Goal: Check status: Check status

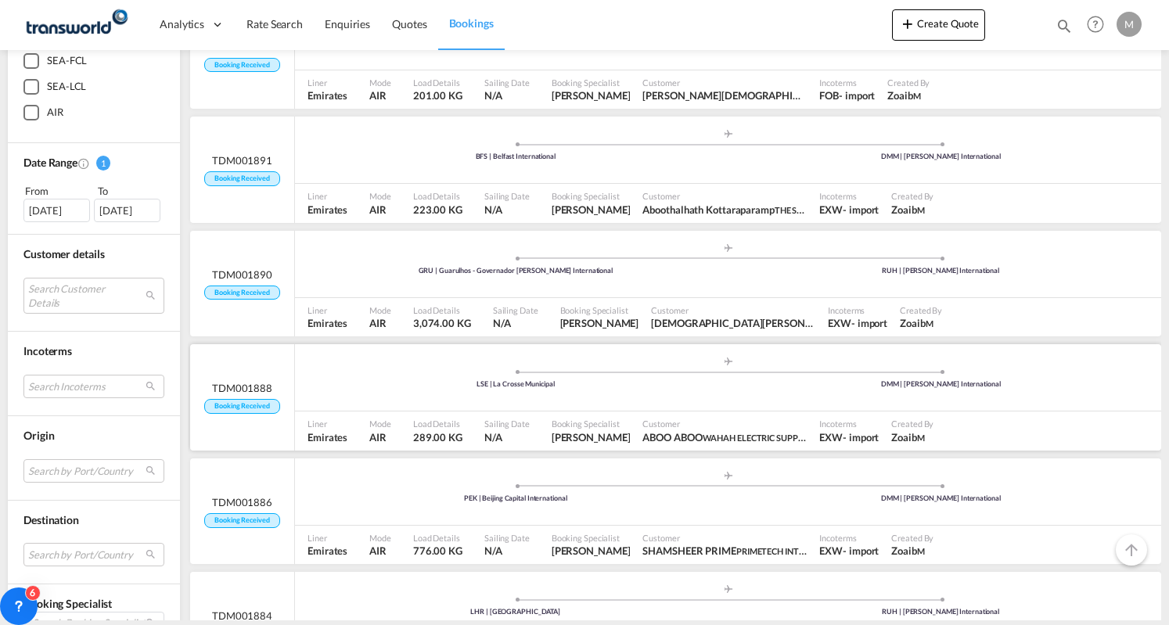
scroll to position [235, 0]
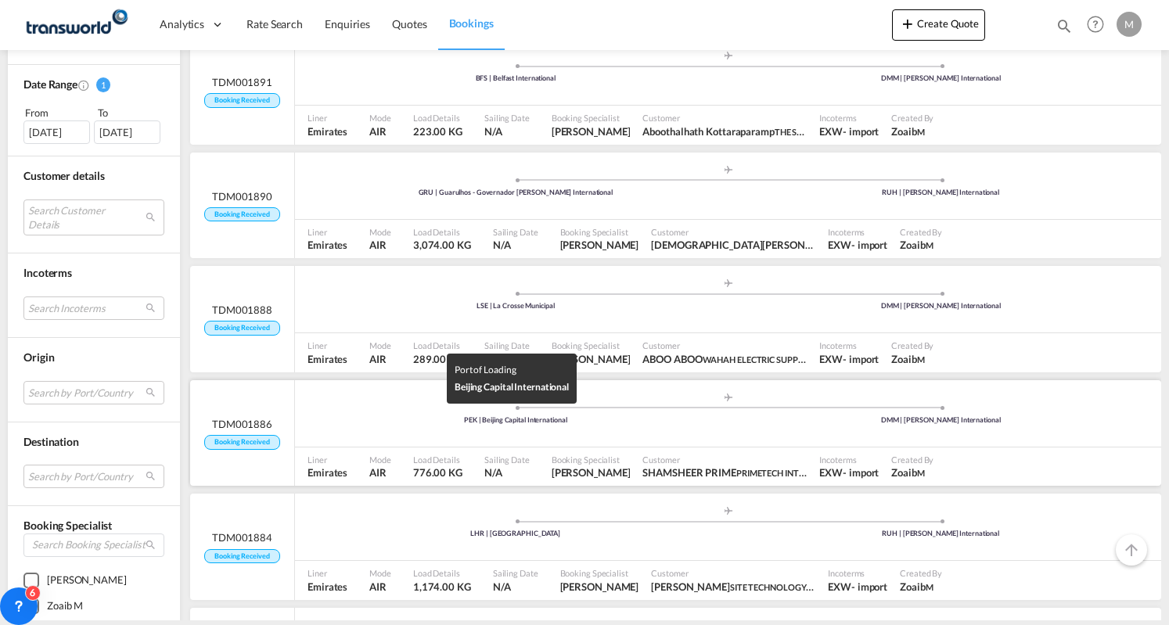
click at [484, 420] on div "PEK | Beijing Capital International" at bounding box center [516, 421] width 426 height 10
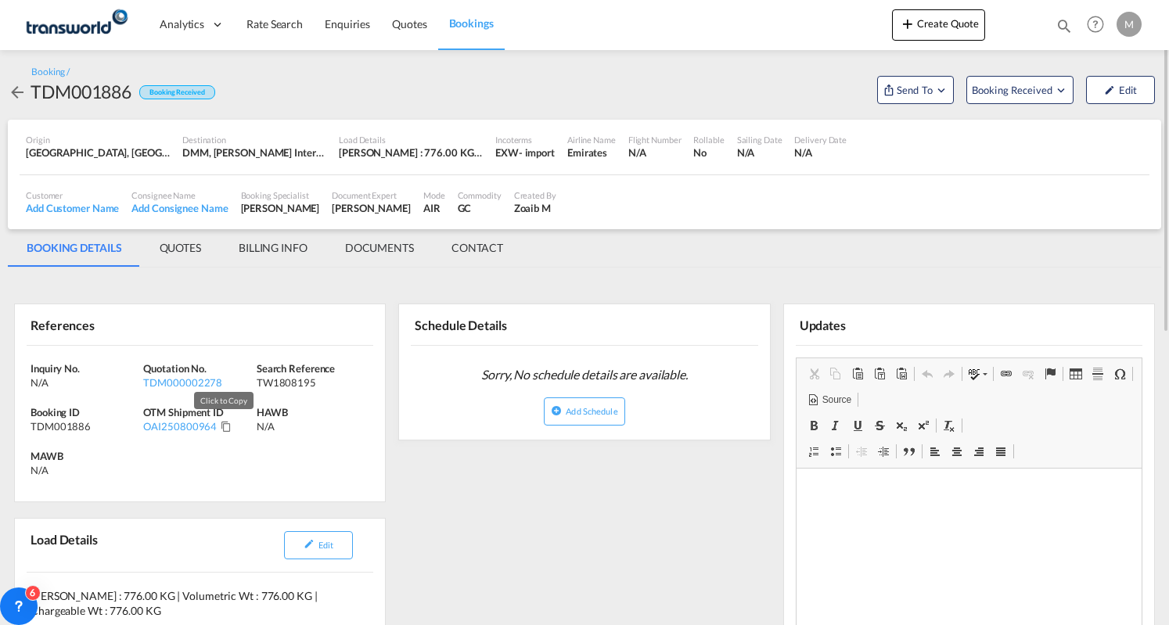
click at [224, 423] on md-icon "Click to Copy" at bounding box center [226, 426] width 11 height 11
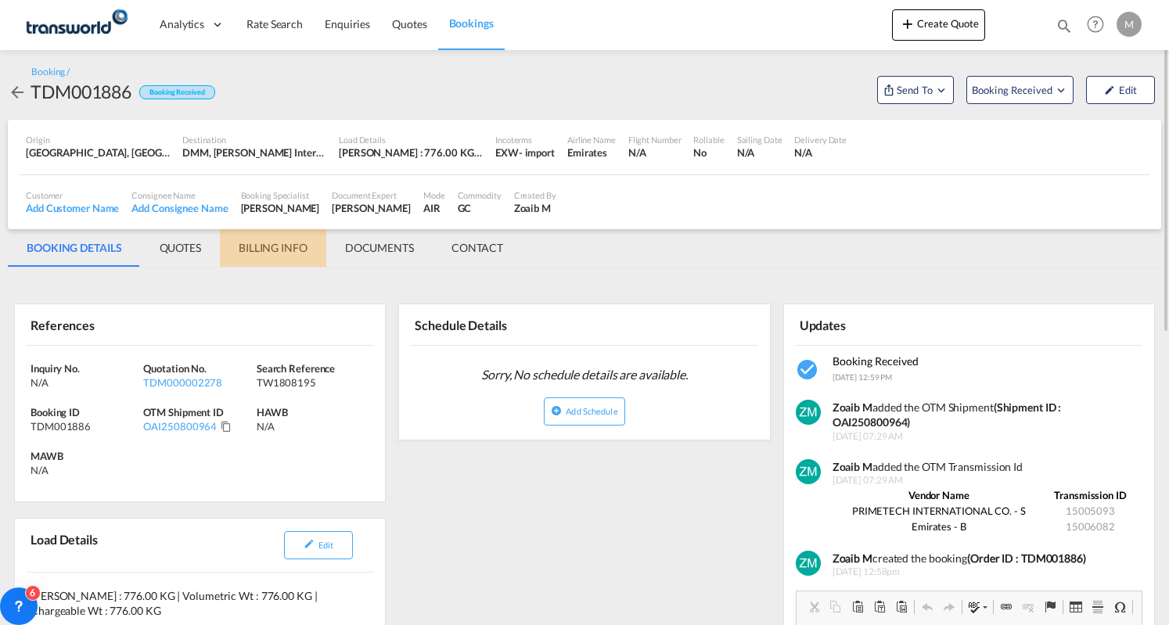
click at [265, 251] on md-tab-item "BILLING INFO" at bounding box center [273, 248] width 106 height 38
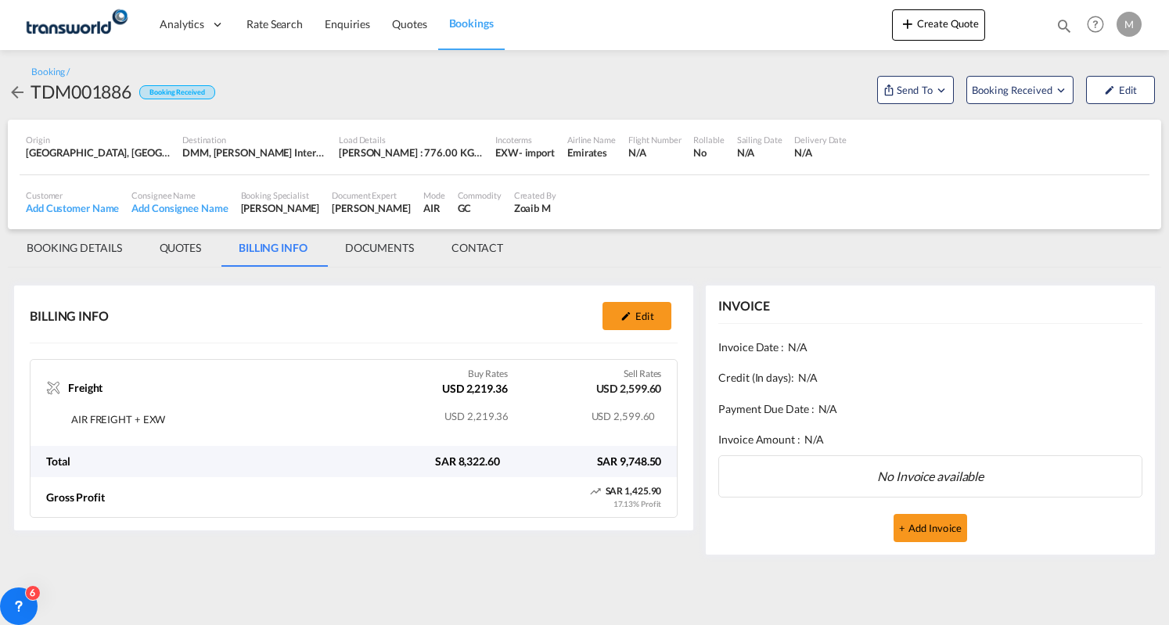
click at [468, 21] on span "Bookings" at bounding box center [471, 22] width 45 height 13
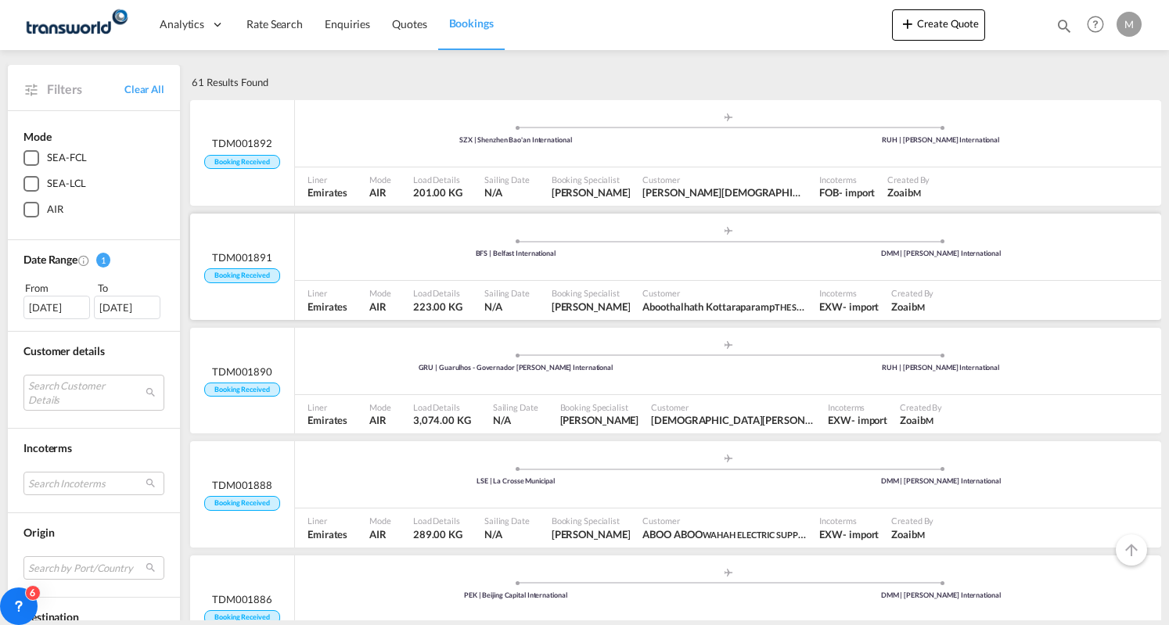
scroll to position [78, 0]
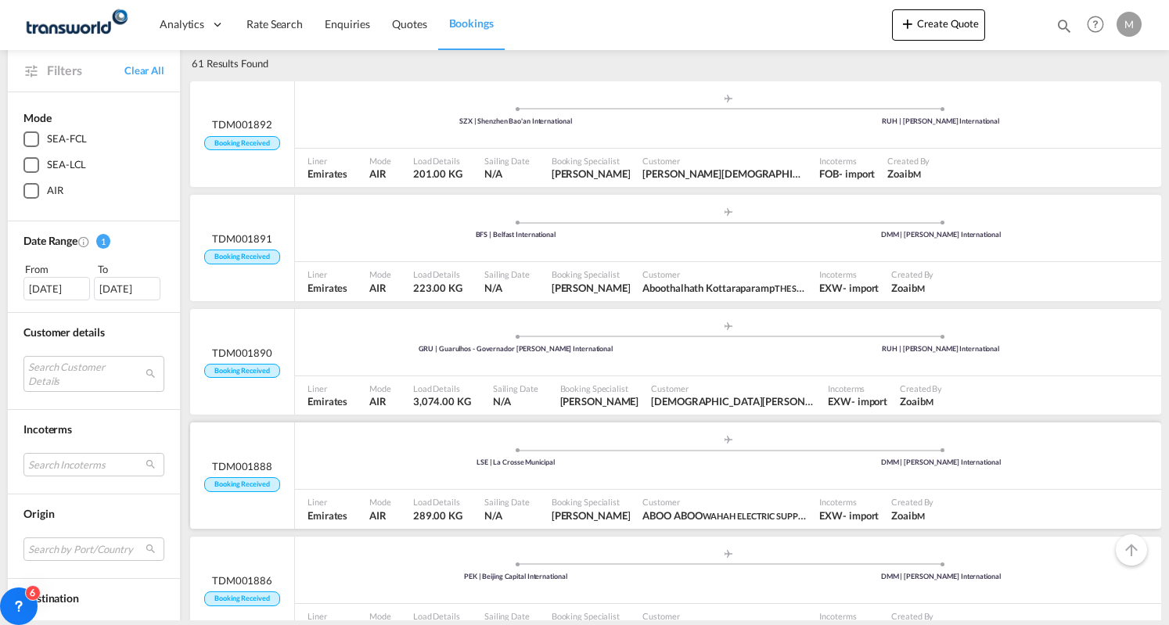
click at [412, 469] on div ".a{fill:#aaa8ad;} .a{fill:#aaa8ad;} LSE | La Crosse Municipal DMM | [PERSON_NAM…" at bounding box center [728, 457] width 866 height 47
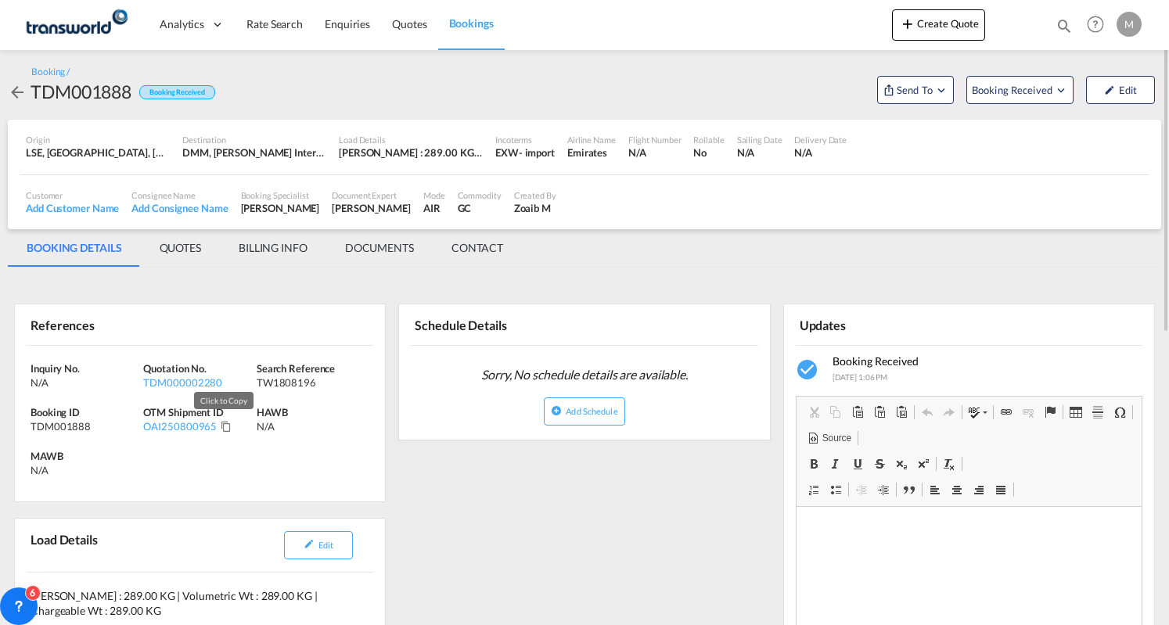
click at [223, 427] on md-icon "Click to Copy" at bounding box center [226, 426] width 11 height 11
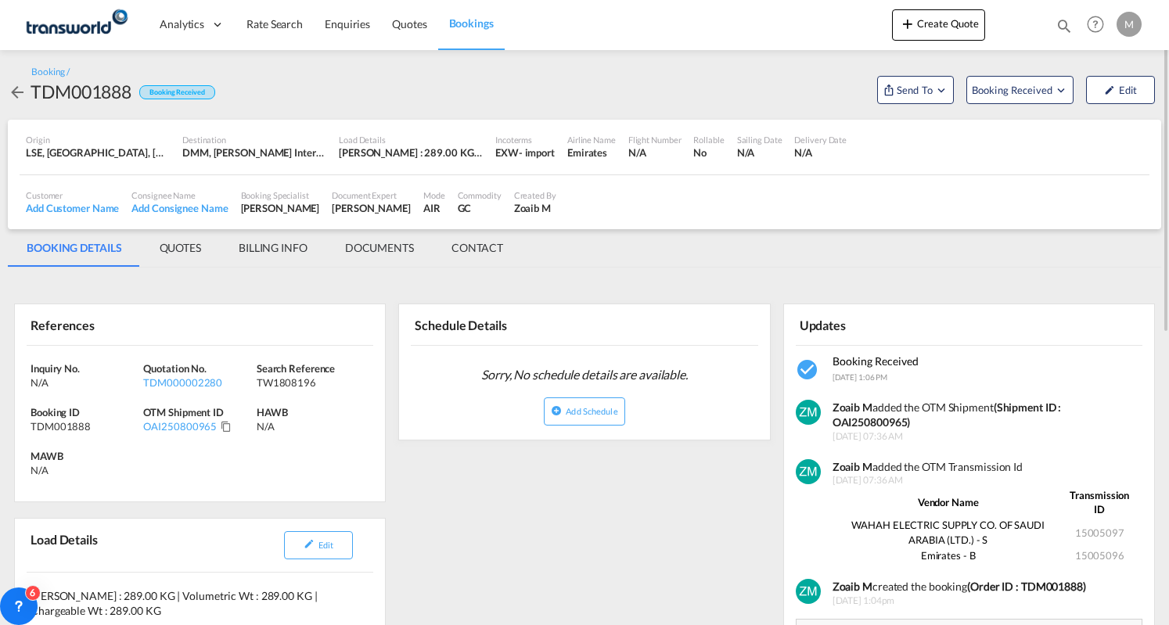
click at [13, 91] on md-icon "icon-arrow-left" at bounding box center [17, 92] width 19 height 19
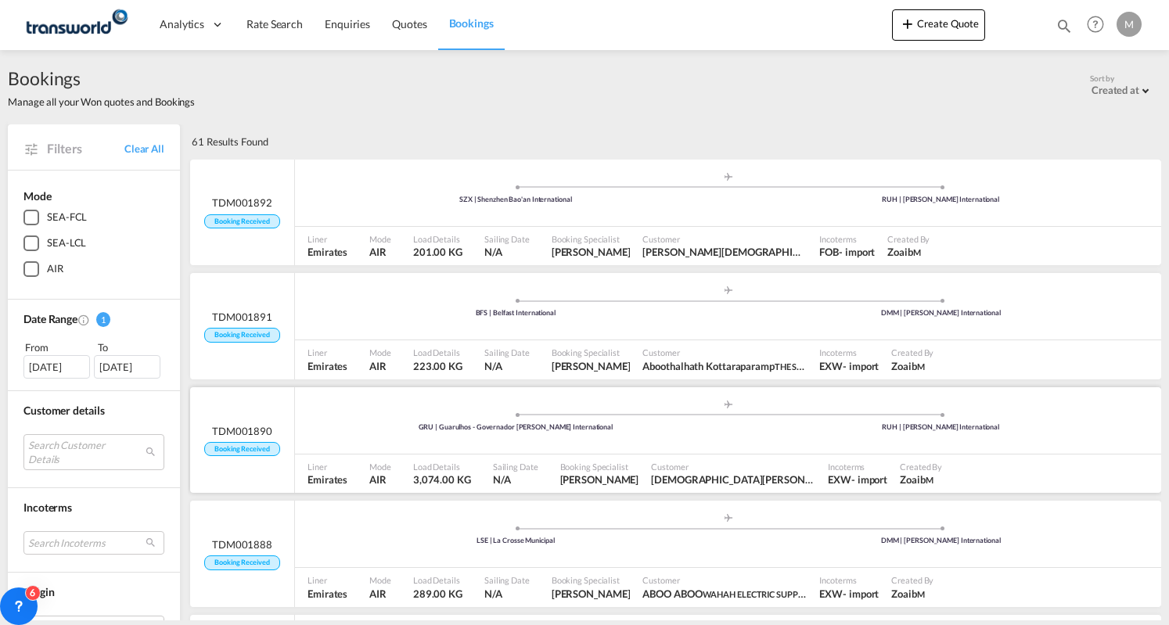
click at [511, 466] on span "Sailing Date" at bounding box center [515, 467] width 45 height 12
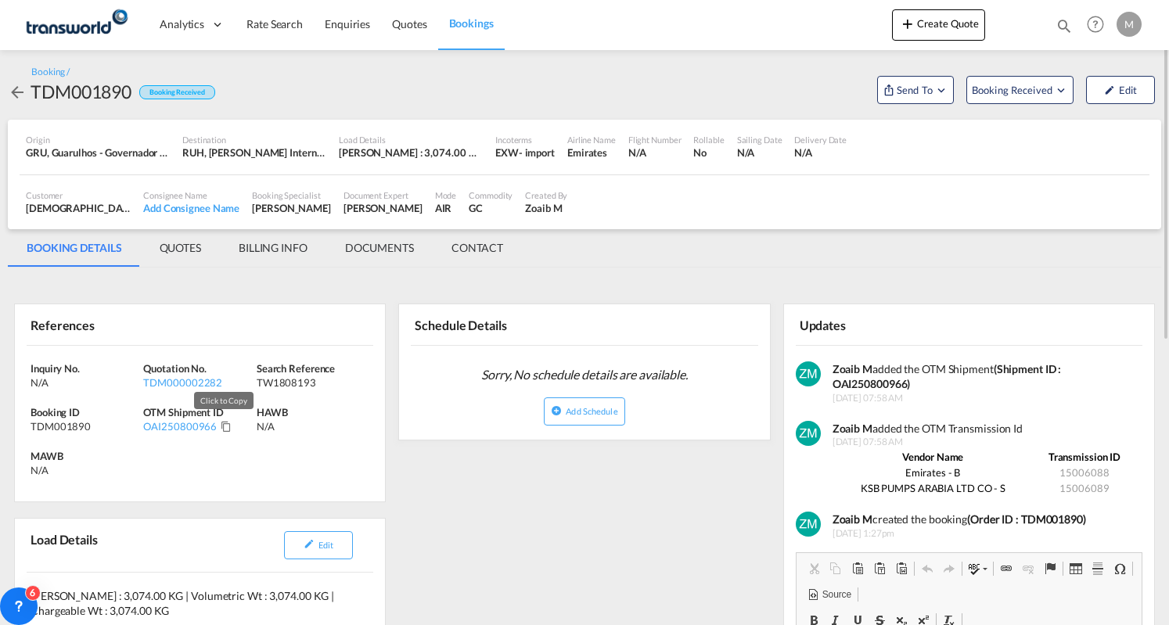
click at [224, 424] on md-icon "Click to Copy" at bounding box center [226, 426] width 11 height 11
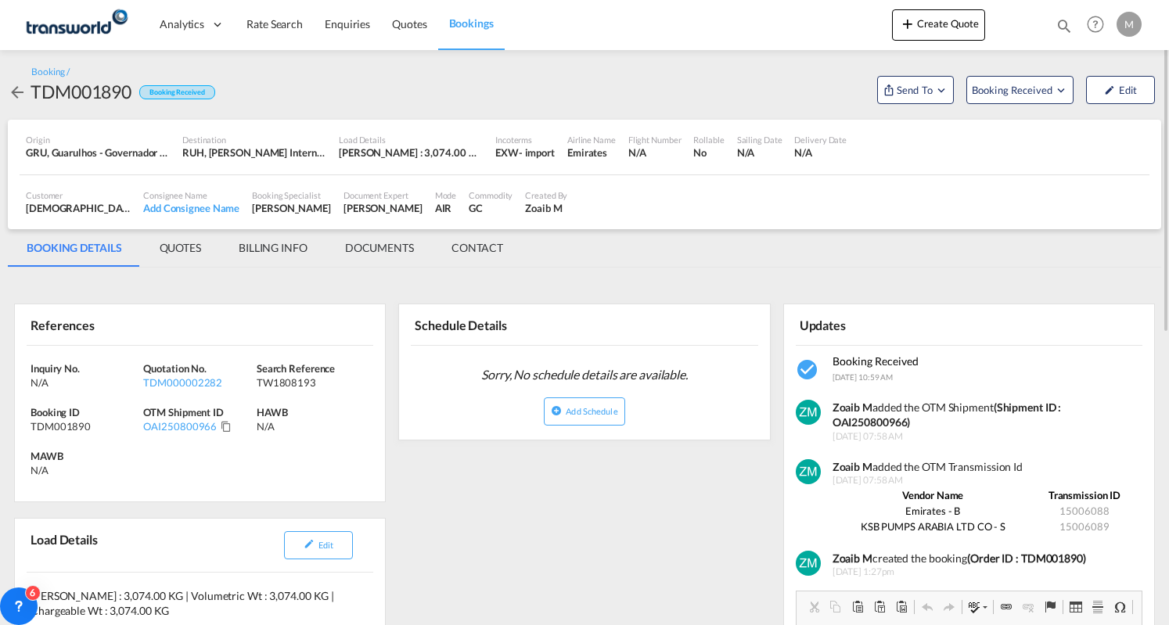
click at [298, 250] on md-tab-item "BILLING INFO" at bounding box center [273, 248] width 106 height 38
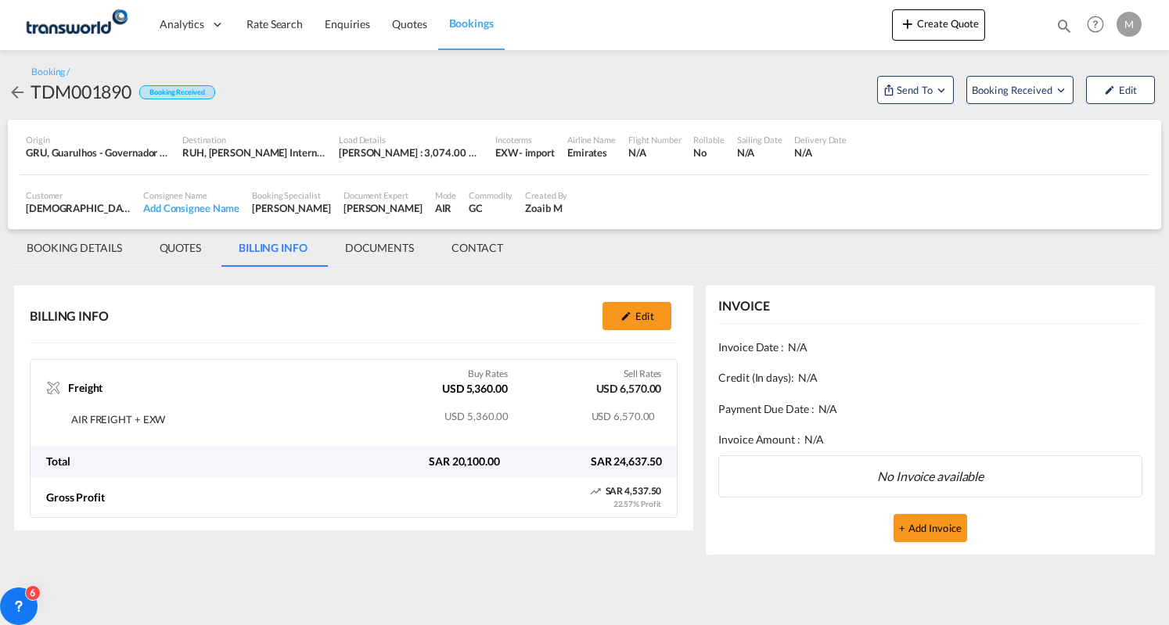
click at [17, 98] on md-icon "icon-arrow-left" at bounding box center [17, 92] width 19 height 19
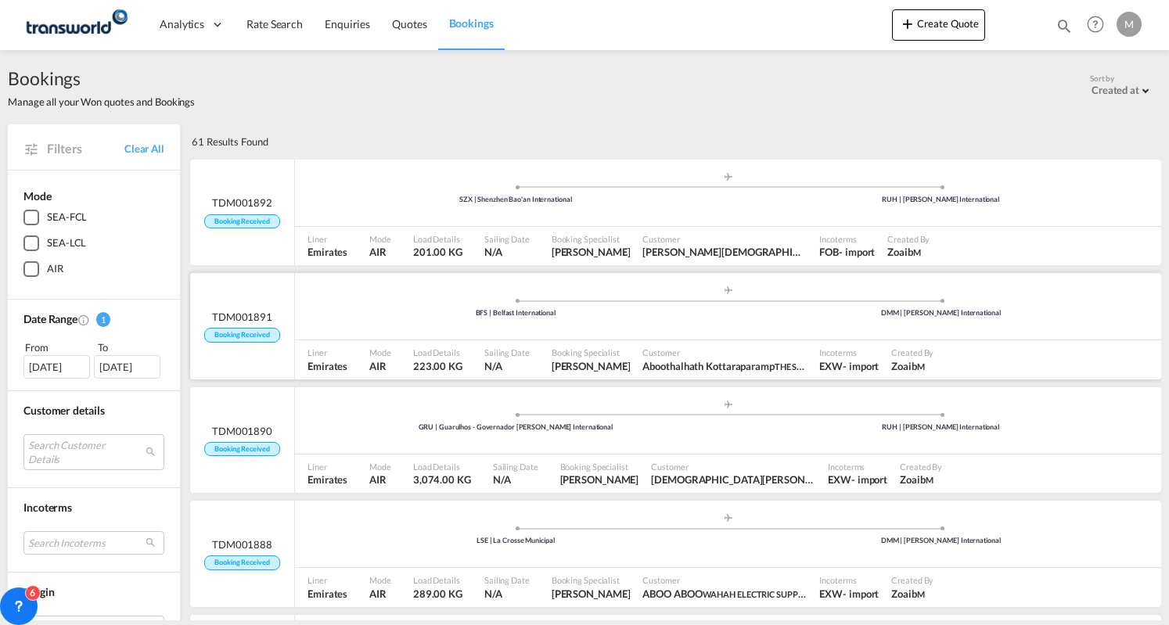
click at [403, 300] on span at bounding box center [516, 301] width 426 height 4
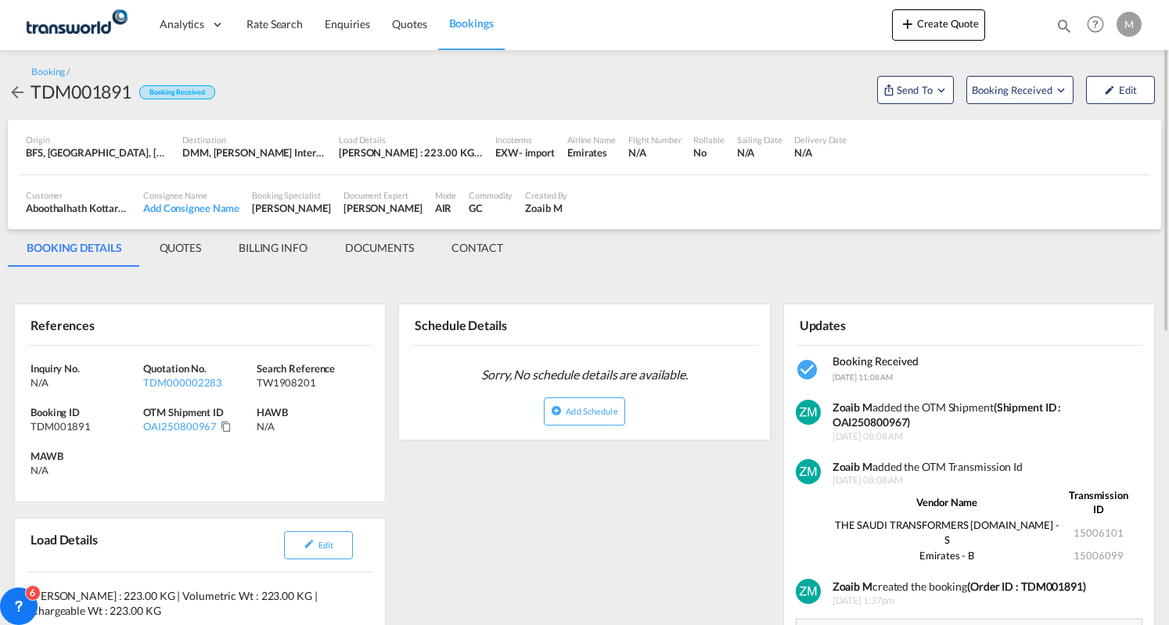
click at [16, 88] on md-icon "icon-arrow-left" at bounding box center [17, 92] width 19 height 19
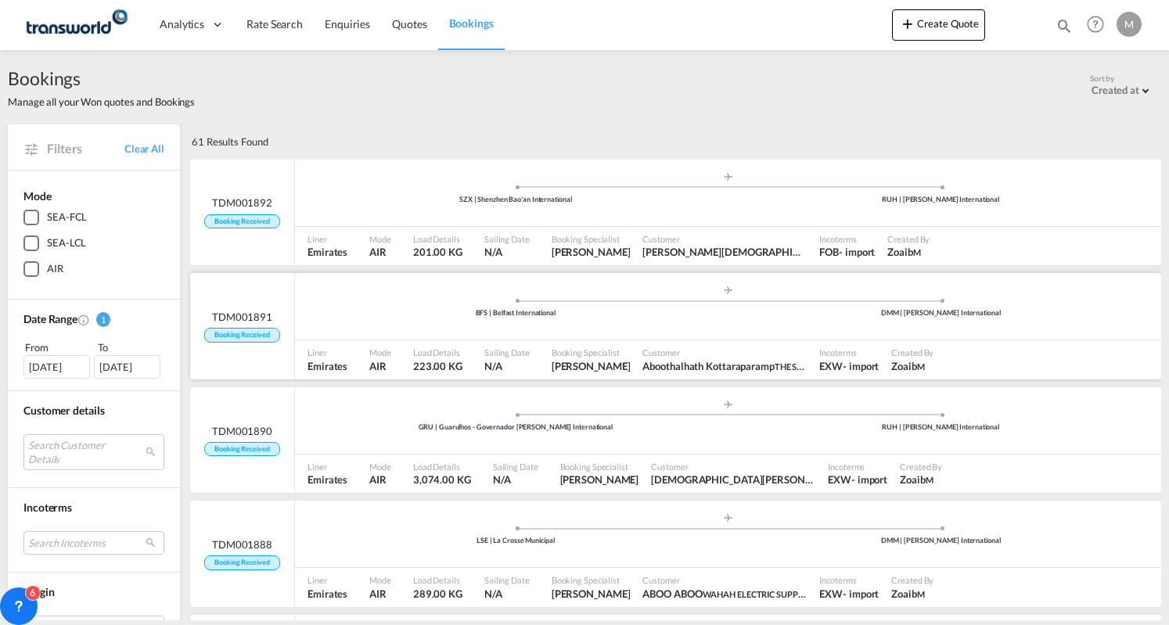
click at [715, 329] on div ".a{fill:#aaa8ad;} .a{fill:#aaa8ad;} BFS | Belfast International DMM | [PERSON_N…" at bounding box center [728, 308] width 866 height 47
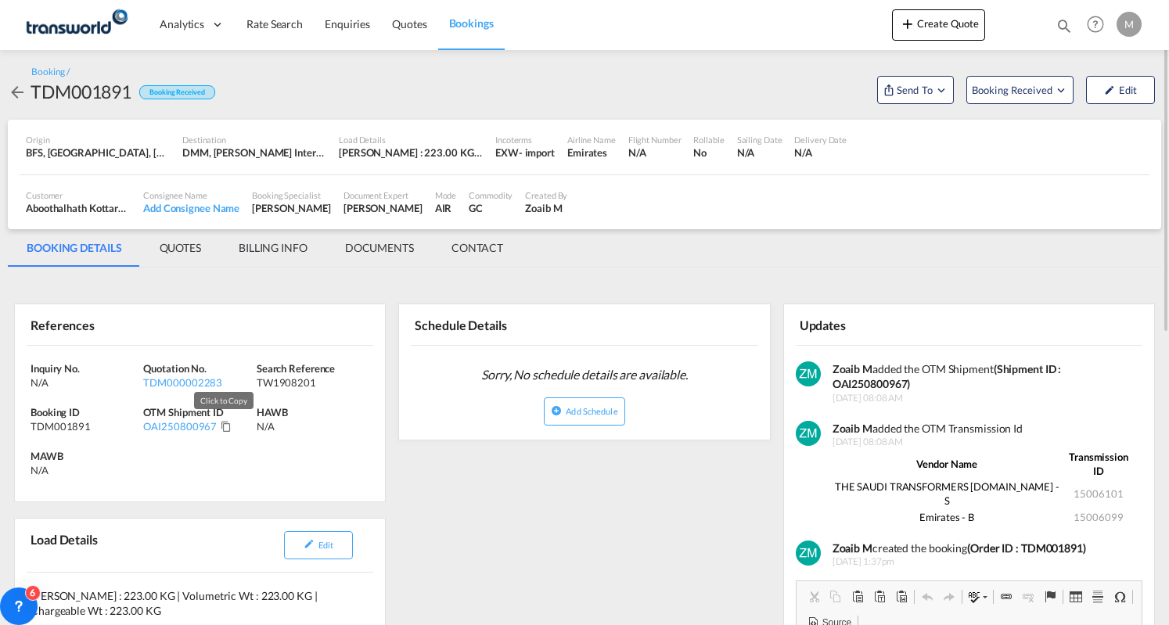
click at [222, 424] on md-icon "Click to Copy" at bounding box center [226, 426] width 11 height 11
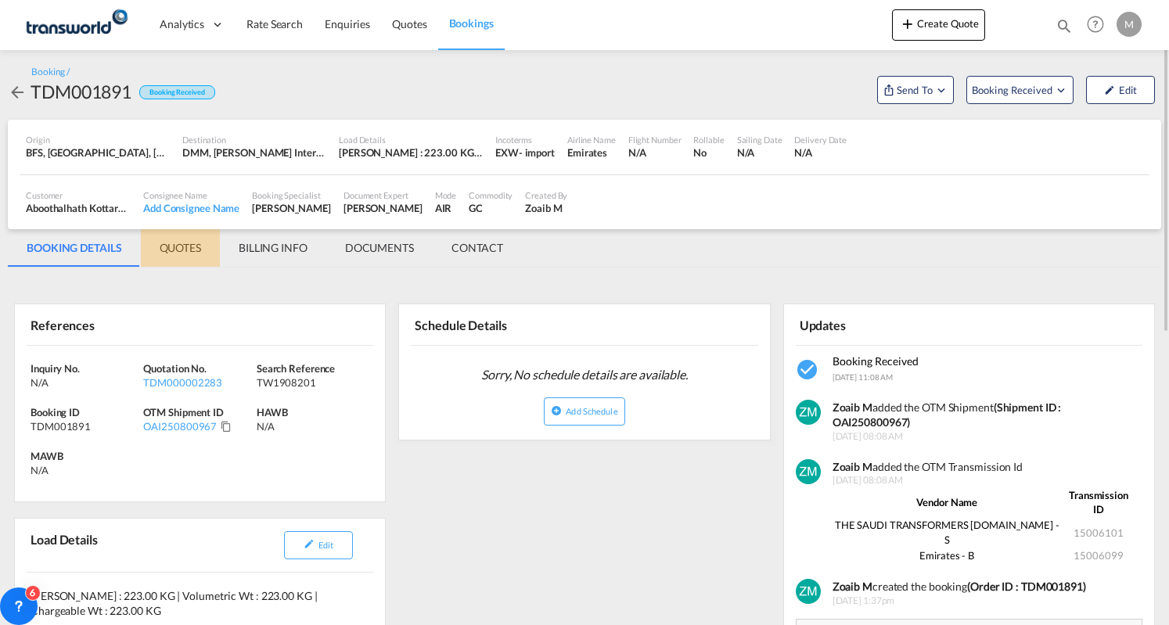
click at [197, 247] on md-tab-item "QUOTES" at bounding box center [180, 248] width 79 height 38
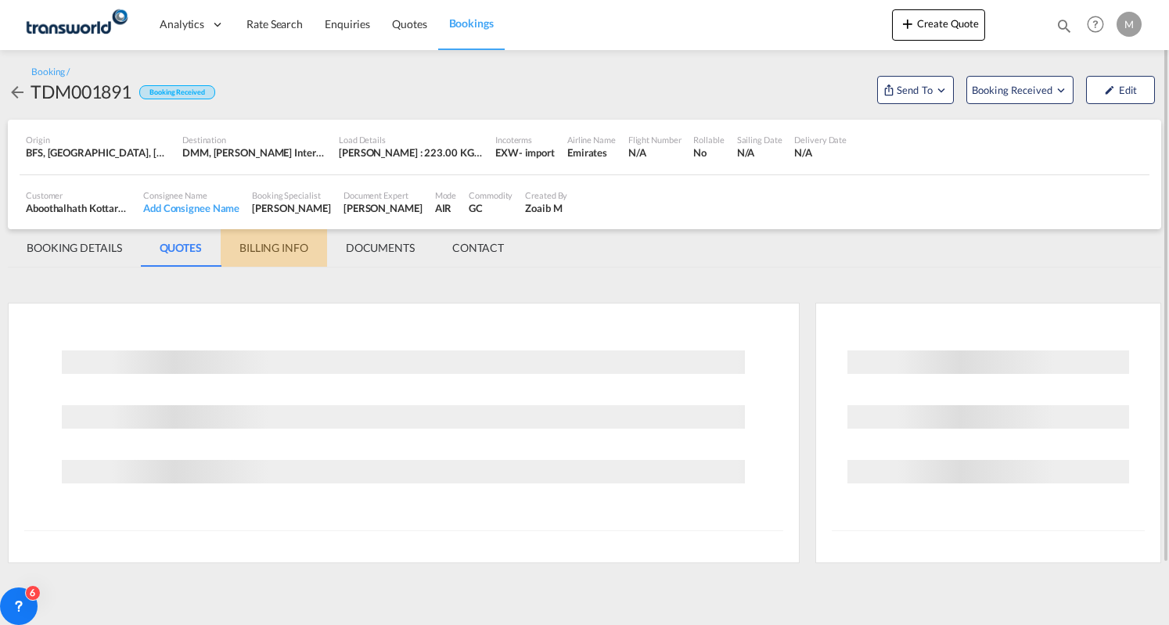
click at [265, 245] on md-tab-item "BILLING INFO" at bounding box center [274, 248] width 106 height 38
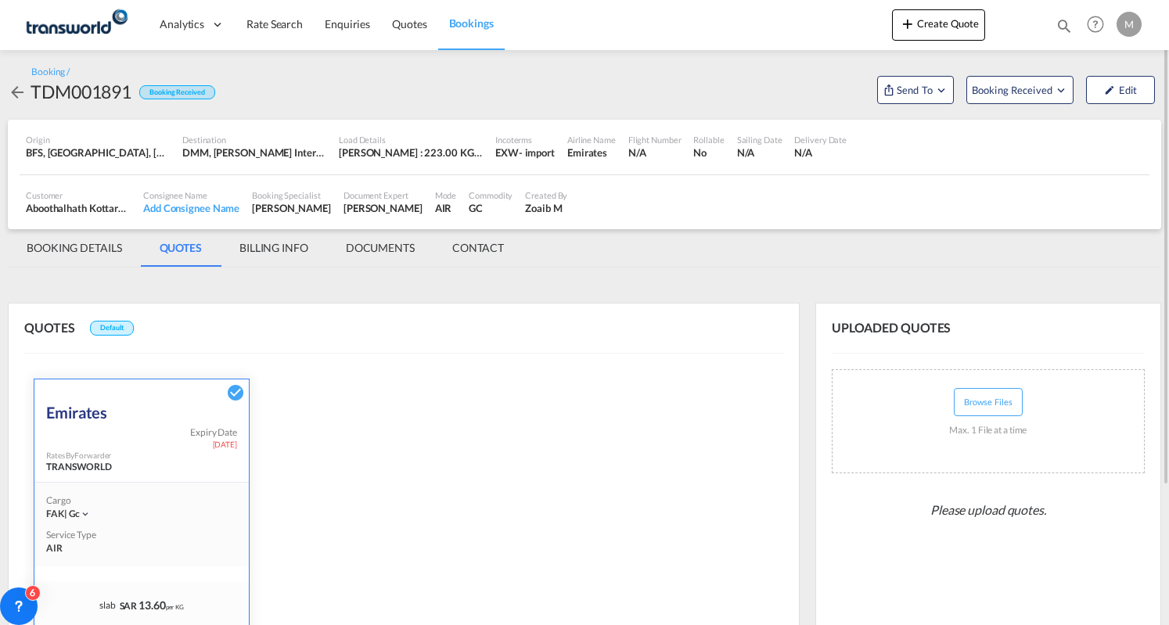
click at [265, 245] on md-tab-item "BILLING INFO" at bounding box center [274, 248] width 106 height 38
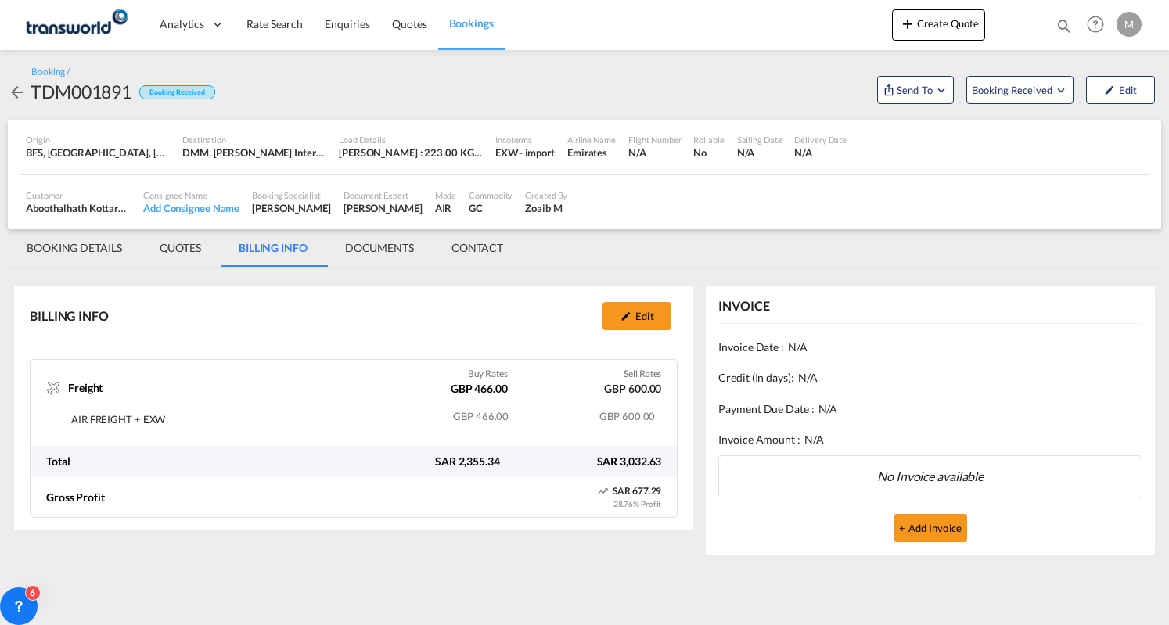
click at [23, 89] on md-icon "icon-arrow-left" at bounding box center [17, 92] width 19 height 19
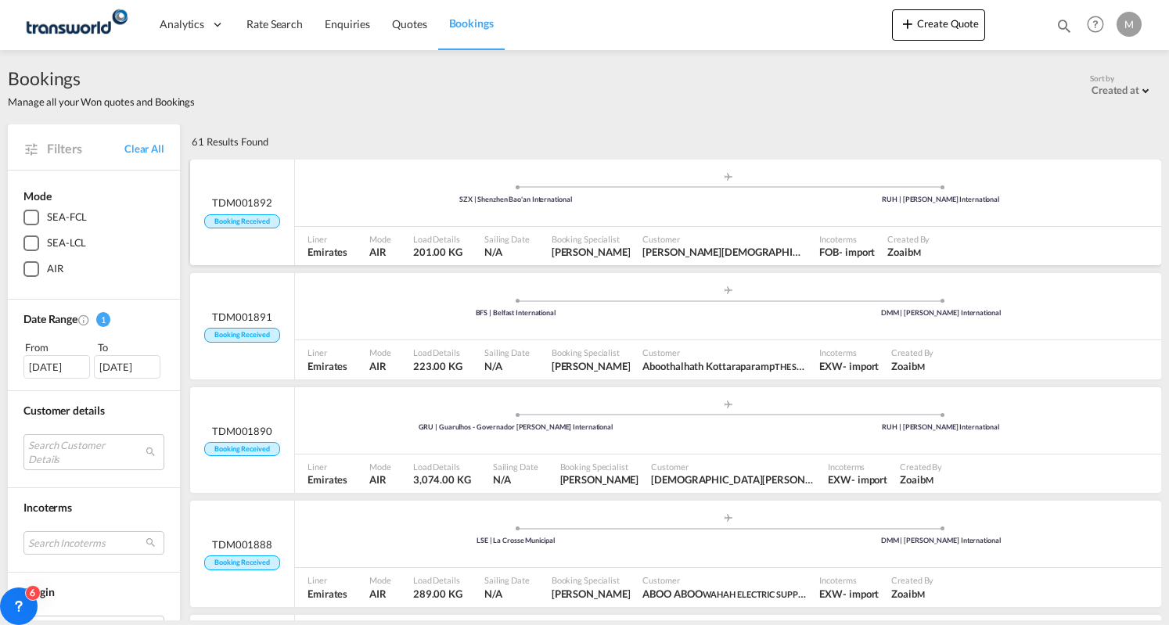
click at [465, 204] on div "SZX | Shenzhen Bao'an International" at bounding box center [516, 200] width 426 height 10
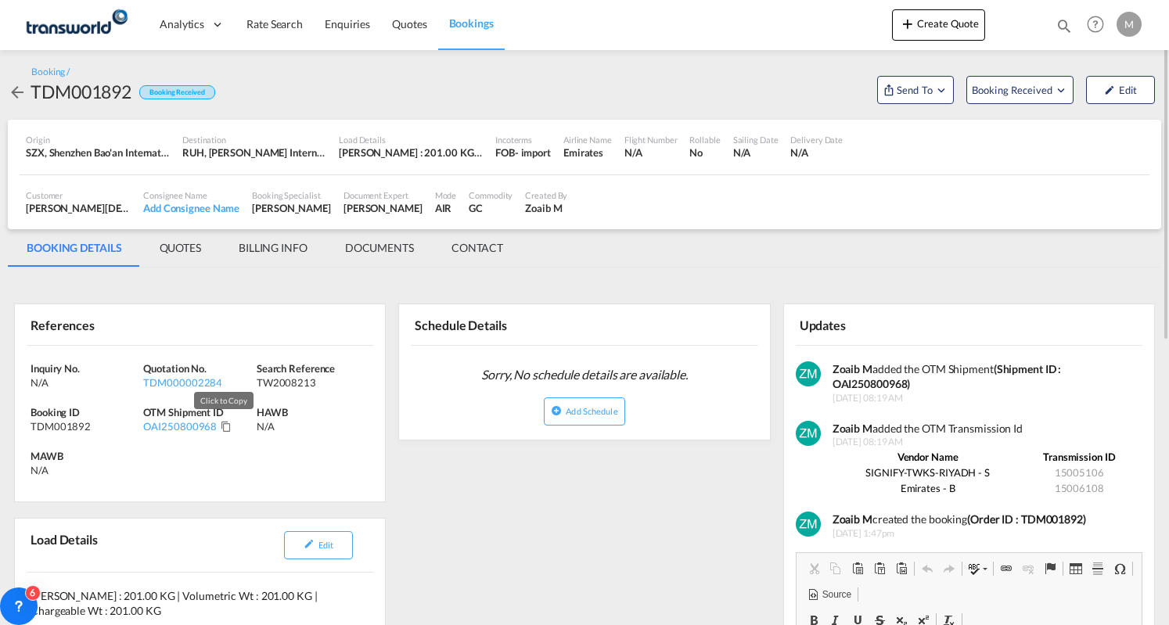
click at [224, 421] on md-icon "Click to Copy" at bounding box center [226, 426] width 11 height 11
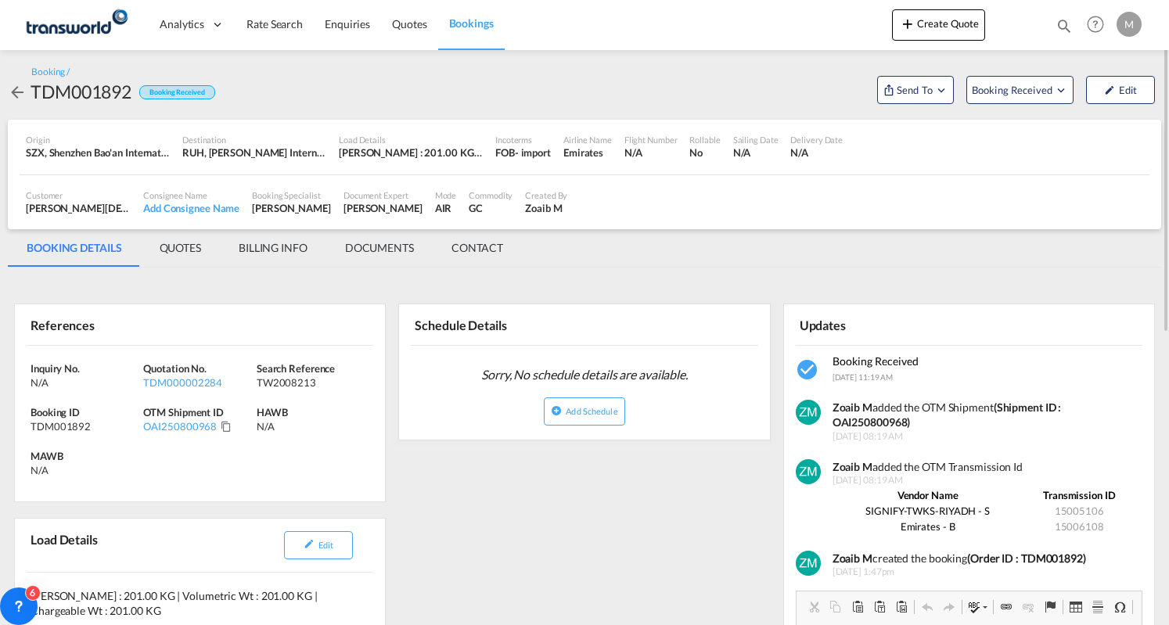
click at [307, 245] on md-tab-item "BILLING INFO" at bounding box center [273, 248] width 106 height 38
